Goal: Find specific page/section: Find specific page/section

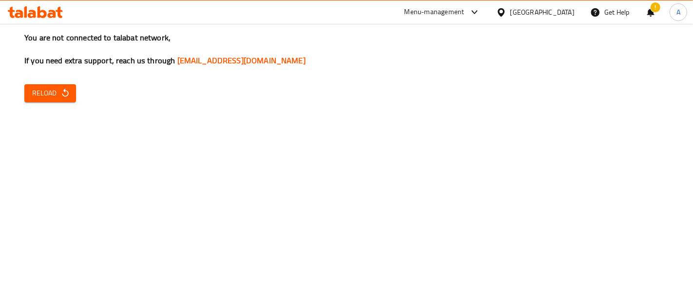
click at [49, 80] on div "You are not connected to talabat network, If you need extra support, reach us t…" at bounding box center [346, 149] width 693 height 298
click at [47, 98] on span "Reload" at bounding box center [50, 93] width 36 height 12
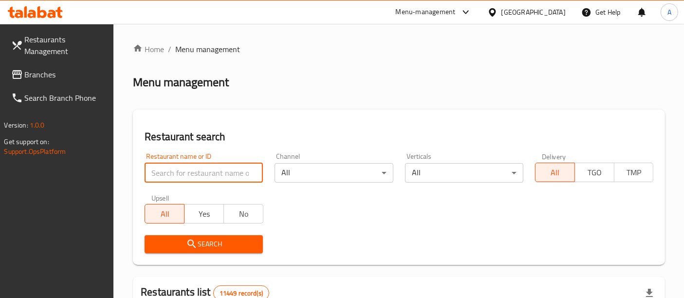
click at [196, 177] on input "search" at bounding box center [204, 172] width 118 height 19
click button "Search" at bounding box center [204, 244] width 118 height 18
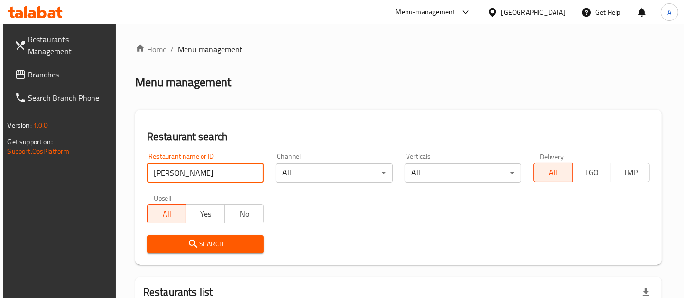
scroll to position [130, 0]
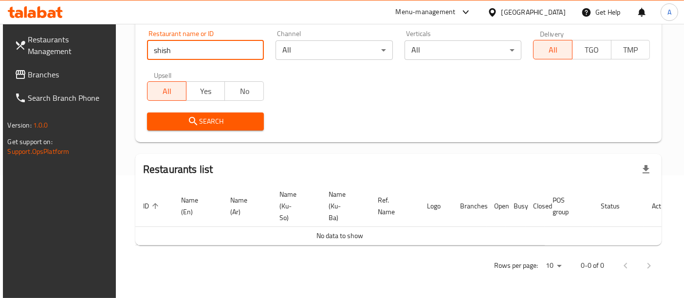
click button "Search" at bounding box center [205, 122] width 117 height 18
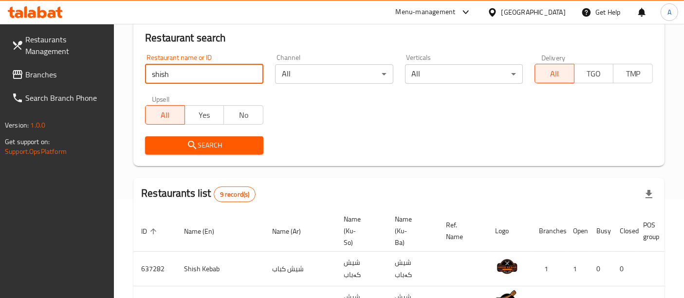
scroll to position [0, 0]
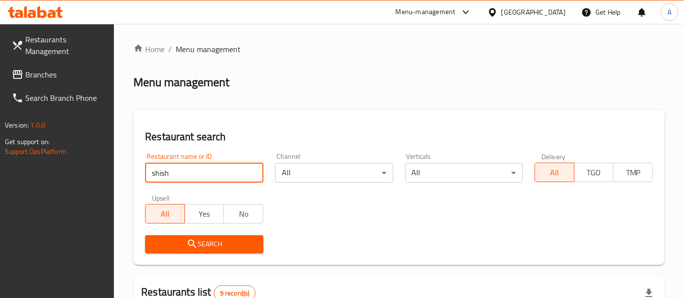
click at [164, 174] on input "shish" at bounding box center [204, 172] width 118 height 19
click button "Search" at bounding box center [204, 244] width 118 height 18
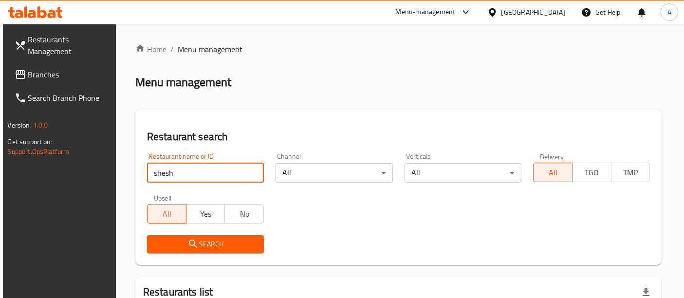
scroll to position [130, 0]
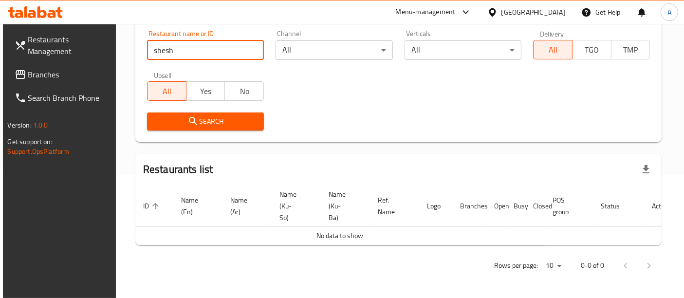
click at [183, 49] on input "shesh" at bounding box center [205, 49] width 117 height 19
paste input "[PERSON_NAME], Baladiyat"
click button "Search" at bounding box center [205, 122] width 117 height 18
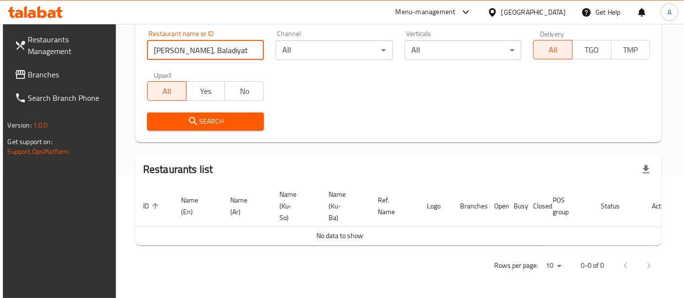
scroll to position [0, 0]
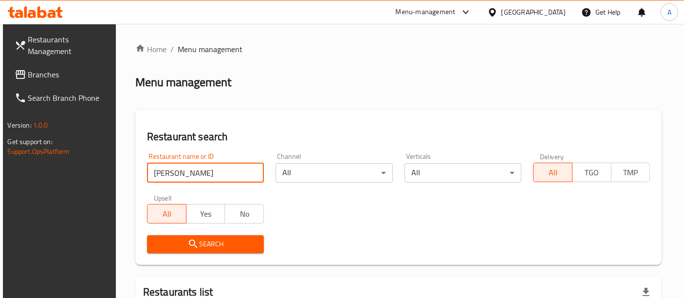
type input "[PERSON_NAME]"
click button "Search" at bounding box center [205, 244] width 117 height 18
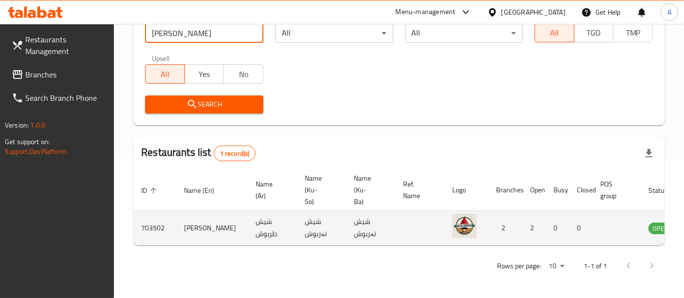
scroll to position [0, 38]
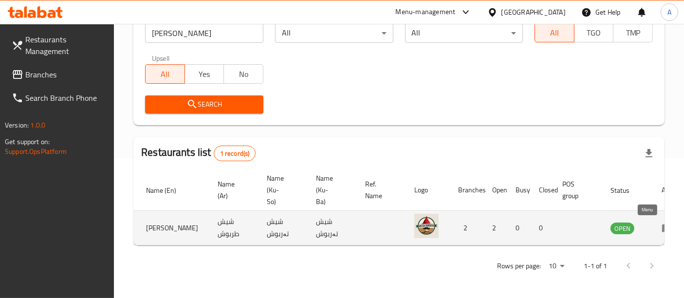
click at [662, 225] on icon "enhanced table" at bounding box center [667, 229] width 11 height 8
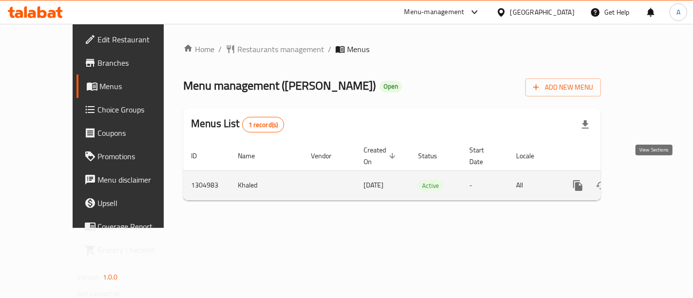
click at [645, 174] on link "enhanced table" at bounding box center [647, 185] width 23 height 23
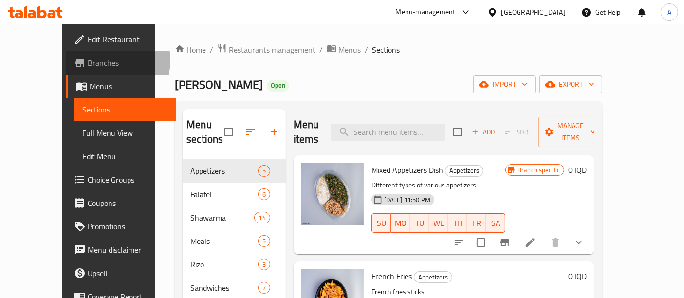
click at [88, 60] on span "Branches" at bounding box center [128, 63] width 81 height 12
